Goal: Navigation & Orientation: Find specific page/section

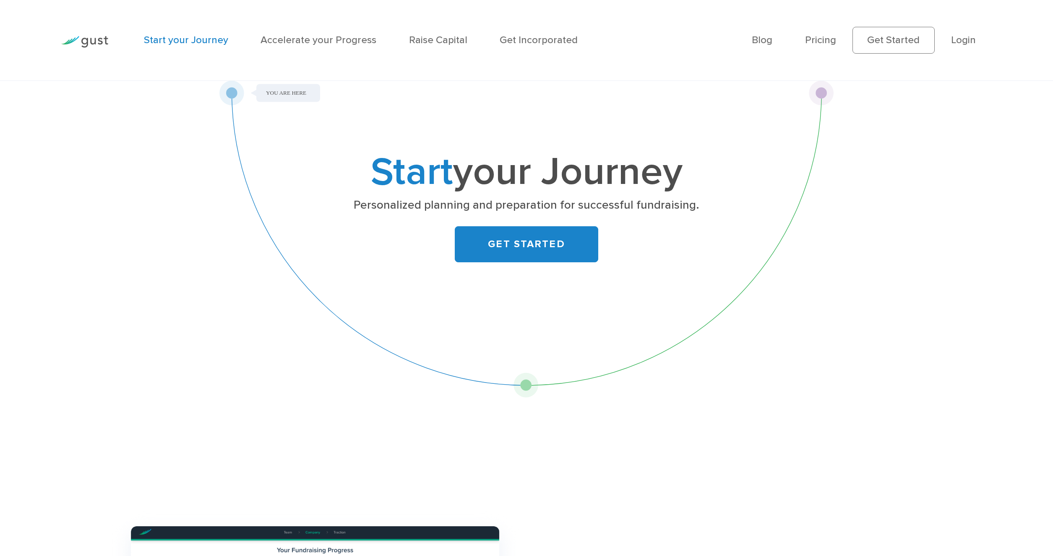
scroll to position [373, 0]
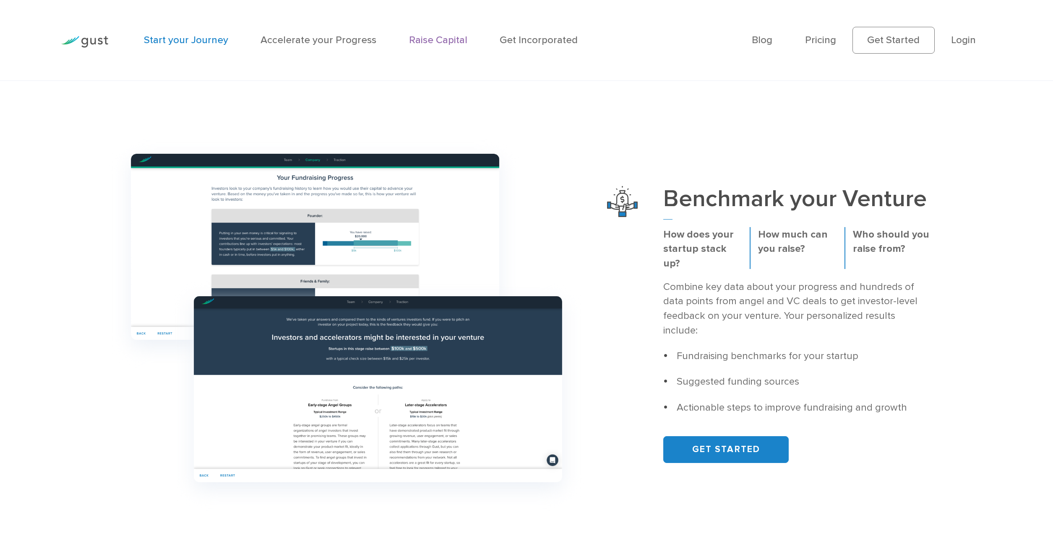
click at [421, 43] on link "Raise Capital" at bounding box center [438, 40] width 58 height 12
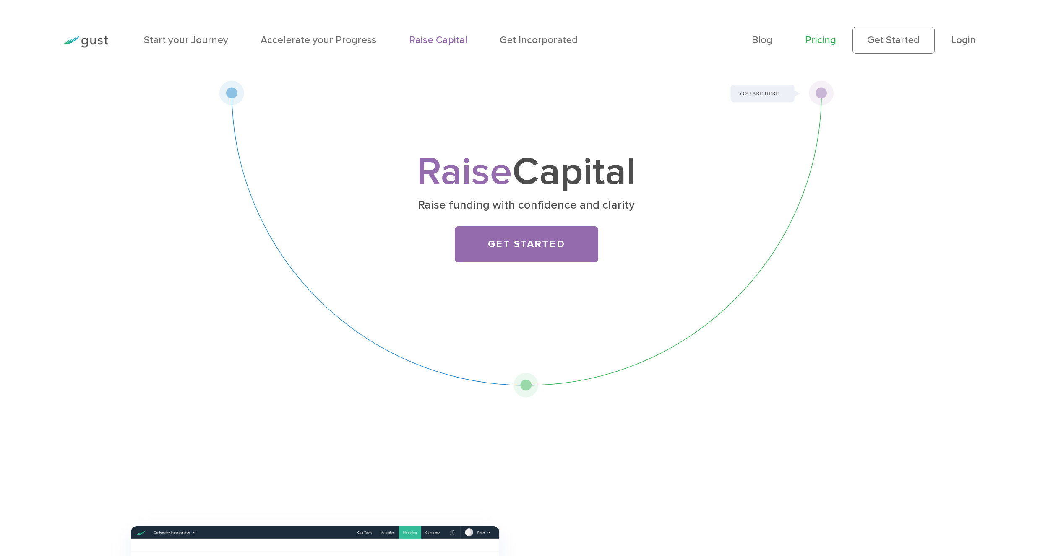
click at [821, 43] on link "Pricing" at bounding box center [820, 40] width 31 height 12
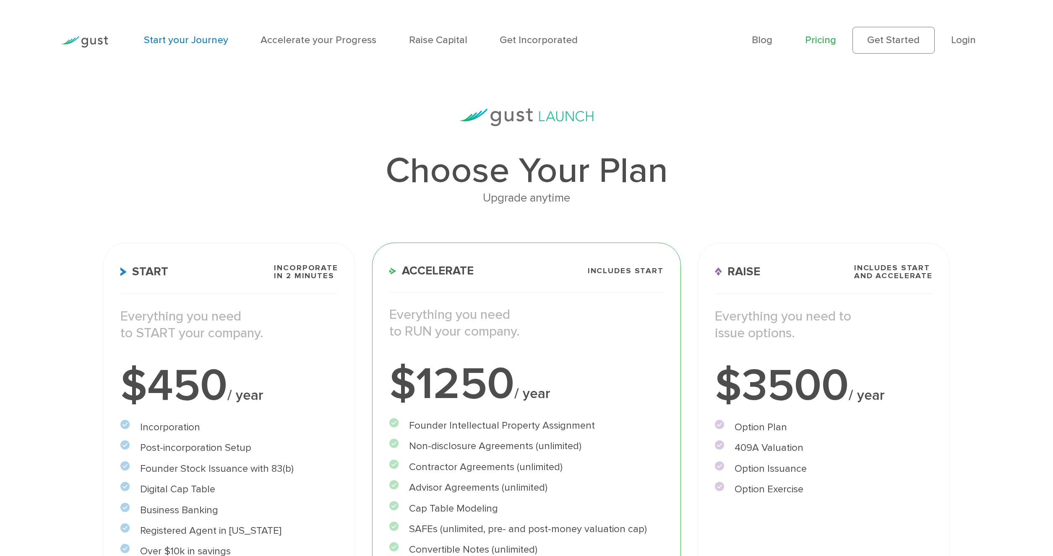
click at [162, 42] on link "Start your Journey" at bounding box center [186, 40] width 84 height 12
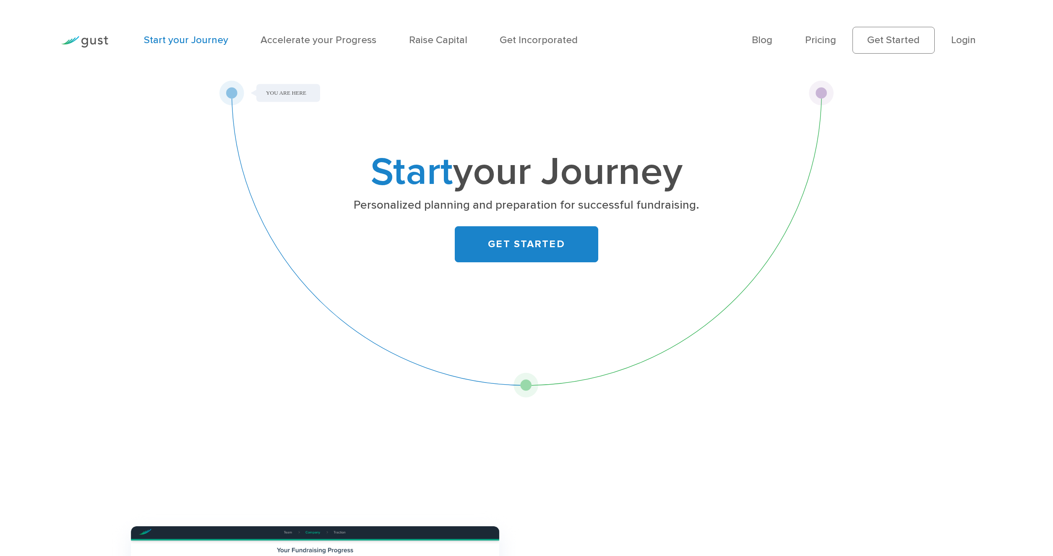
click at [101, 43] on img at bounding box center [84, 41] width 47 height 11
